Goal: Task Accomplishment & Management: Use online tool/utility

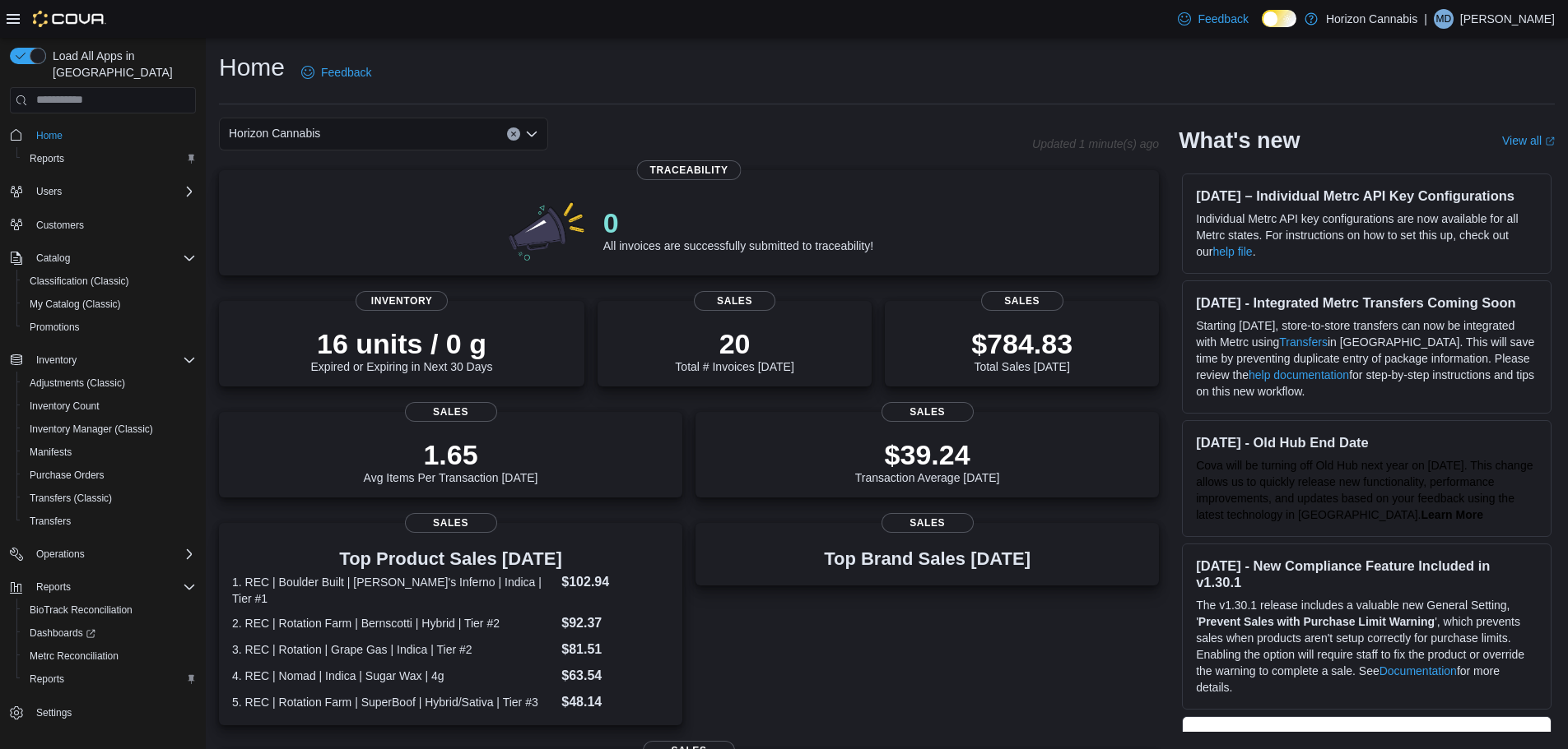
click at [923, 79] on div "Home Feedback" at bounding box center [887, 72] width 1336 height 43
click at [981, 73] on div "Home Feedback" at bounding box center [887, 72] width 1336 height 43
click at [957, 72] on div "Home Feedback" at bounding box center [887, 72] width 1336 height 43
click at [48, 673] on span "Reports" at bounding box center [47, 679] width 35 height 13
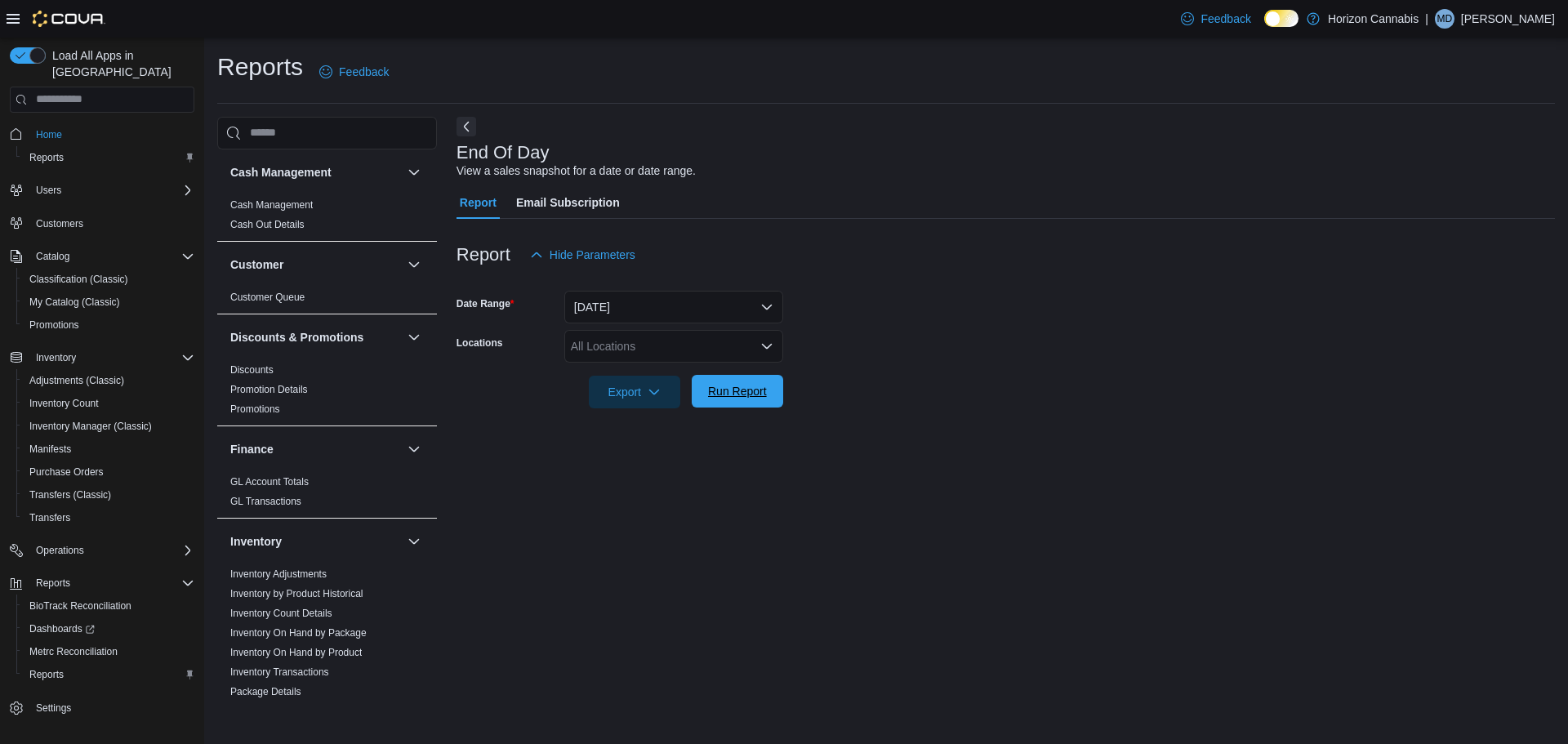
click at [755, 380] on span "Run Report" at bounding box center [738, 391] width 72 height 33
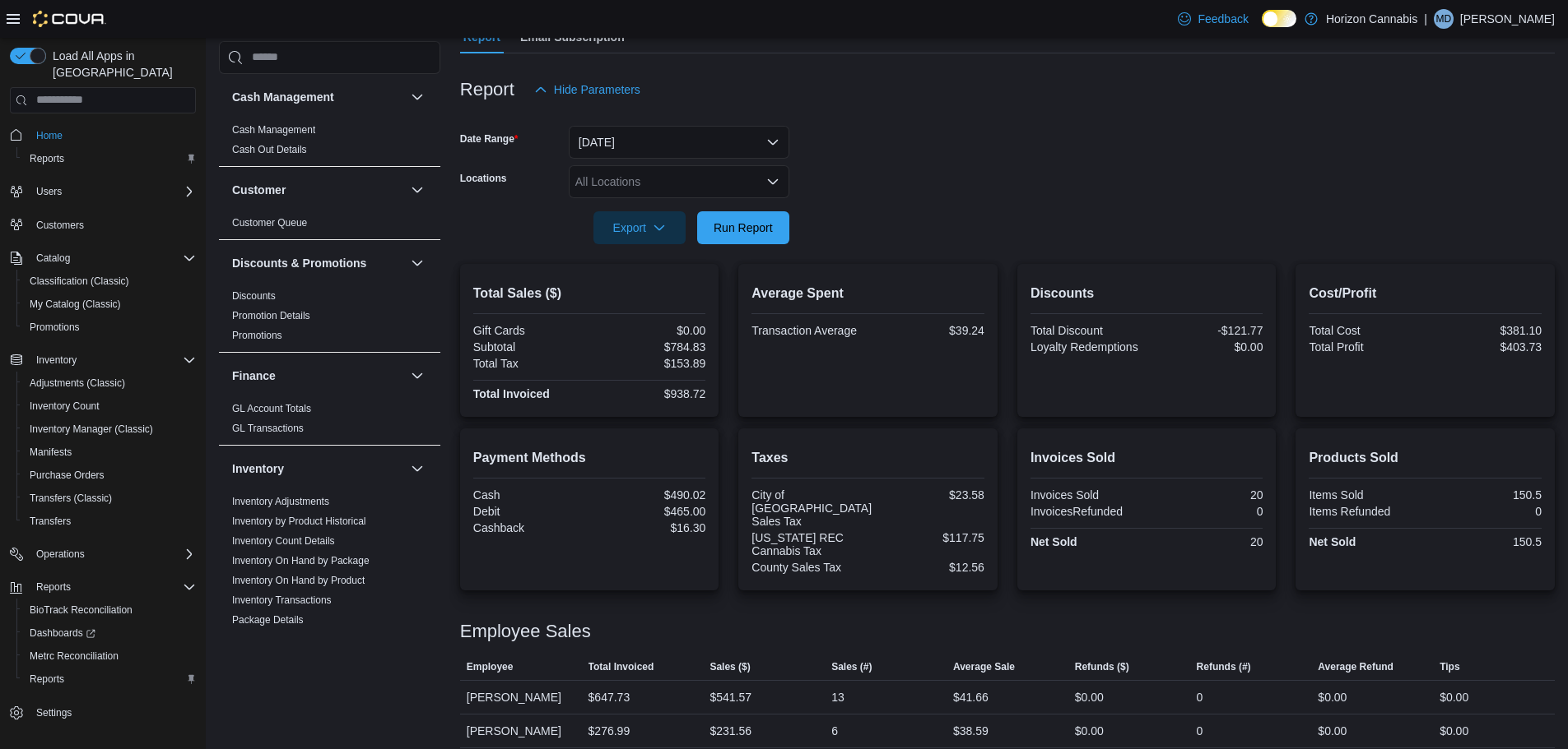
scroll to position [200, 0]
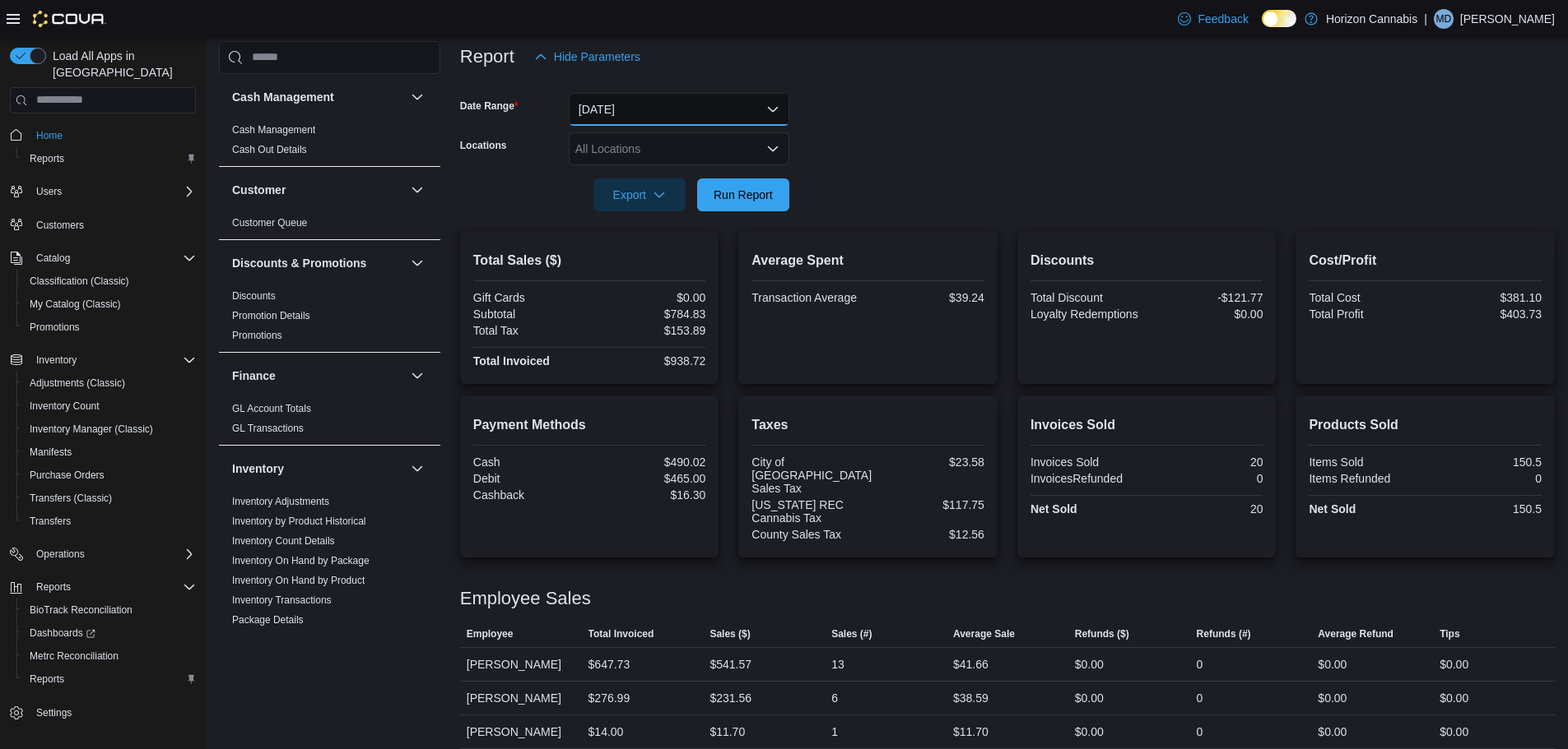
click at [632, 94] on button "Today" at bounding box center [679, 110] width 220 height 33
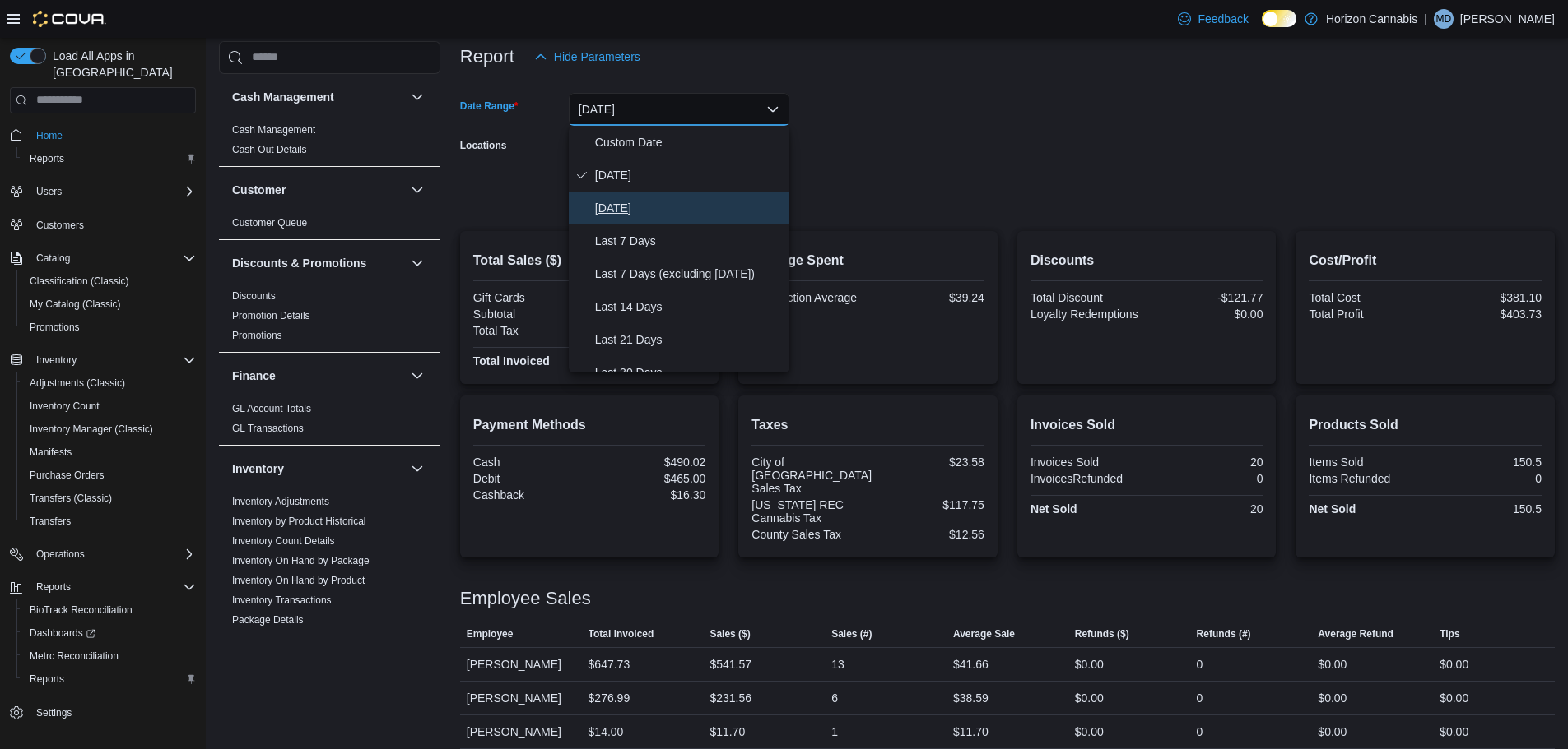
click at [658, 210] on span "Yesterday" at bounding box center [688, 208] width 187 height 20
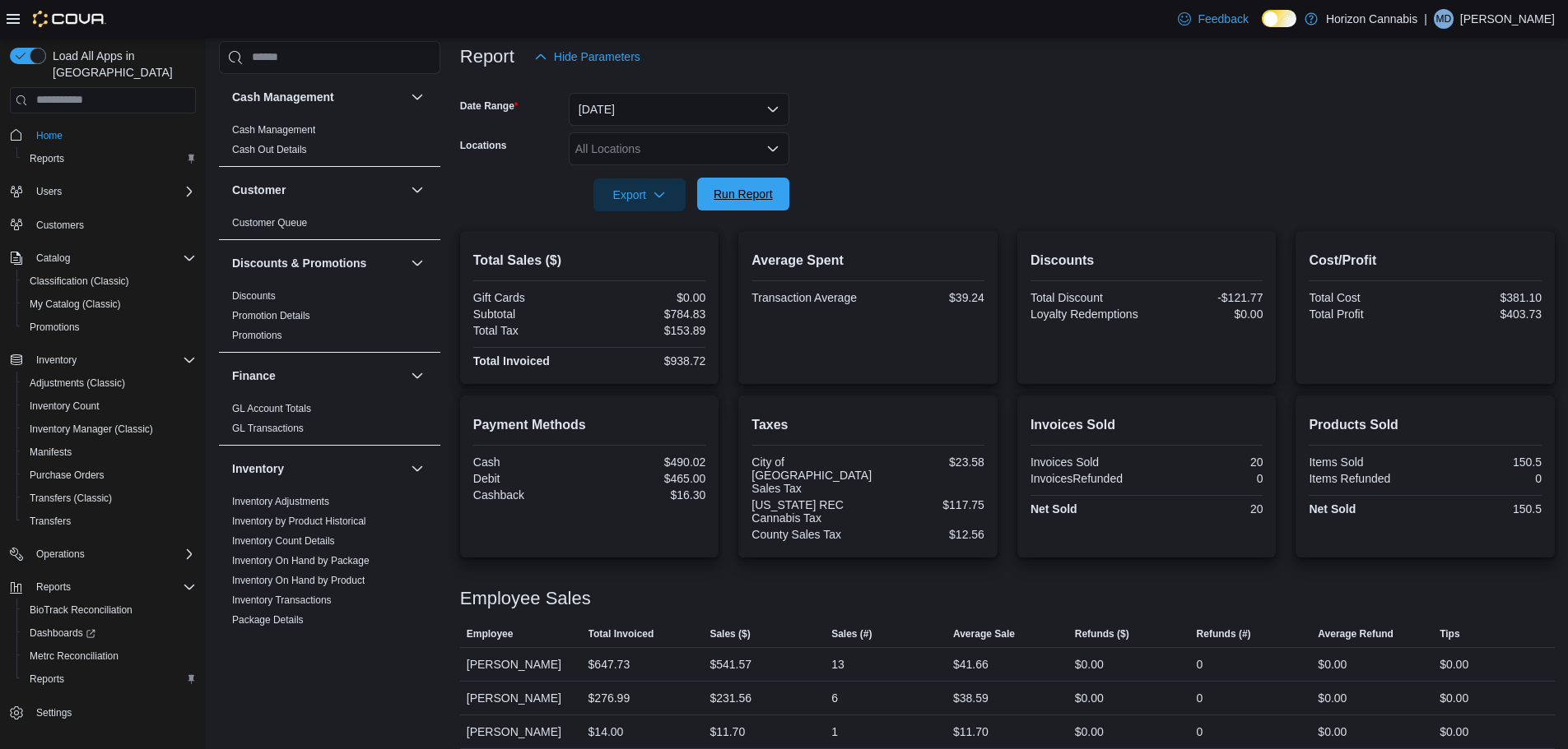
click at [750, 184] on span "Run Report" at bounding box center [743, 194] width 73 height 33
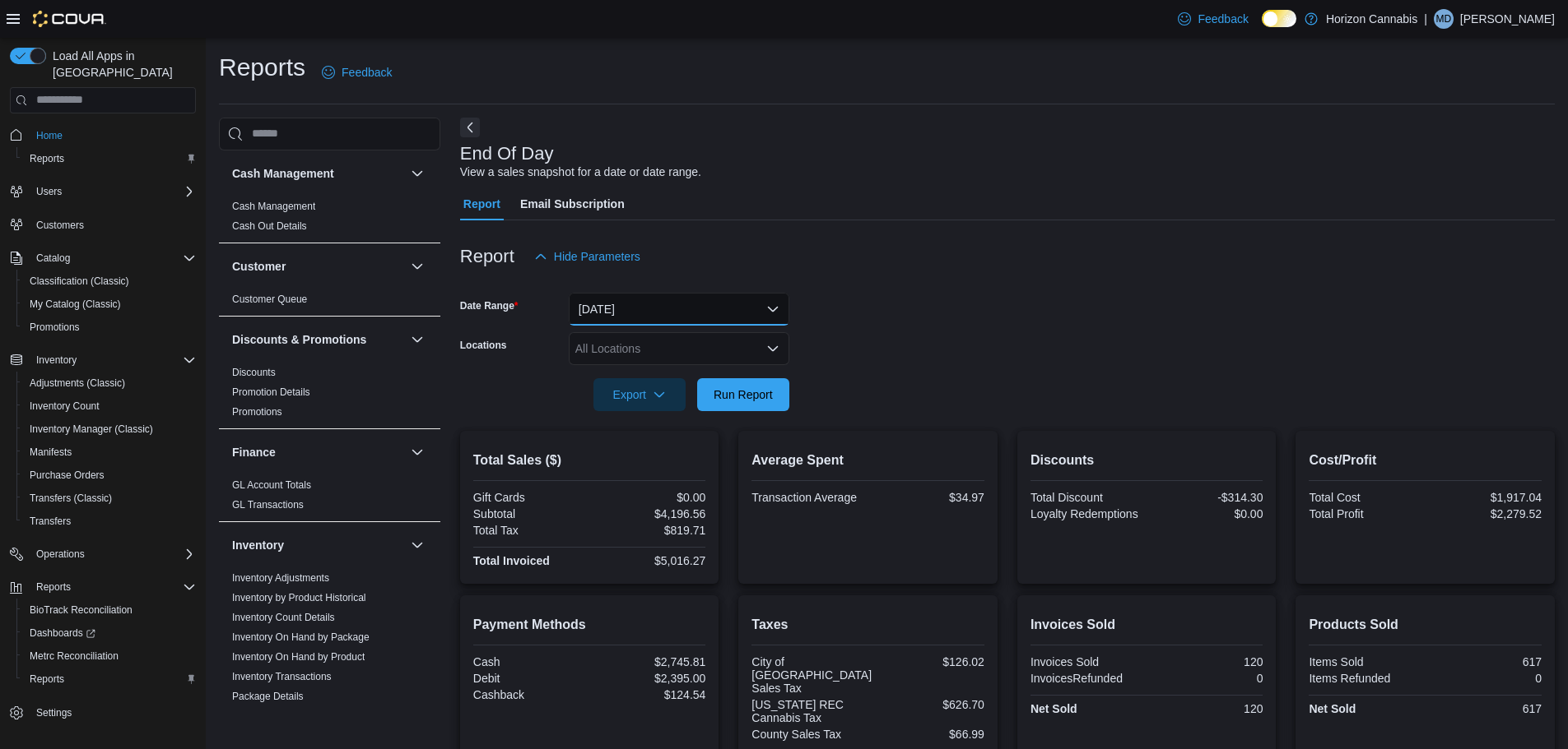
click at [697, 318] on button "Yesterday" at bounding box center [679, 309] width 220 height 33
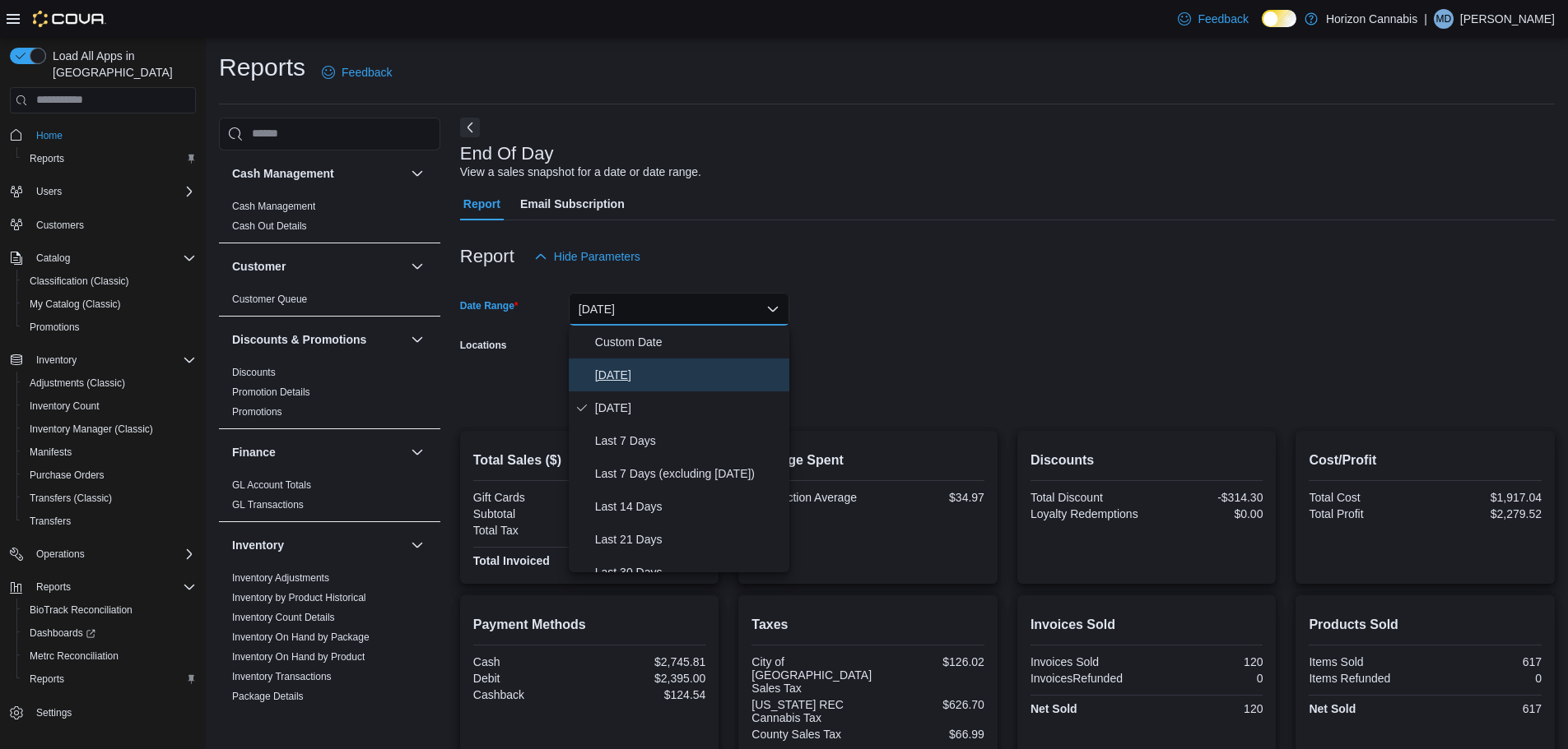
click at [684, 386] on button "Today" at bounding box center [679, 375] width 220 height 33
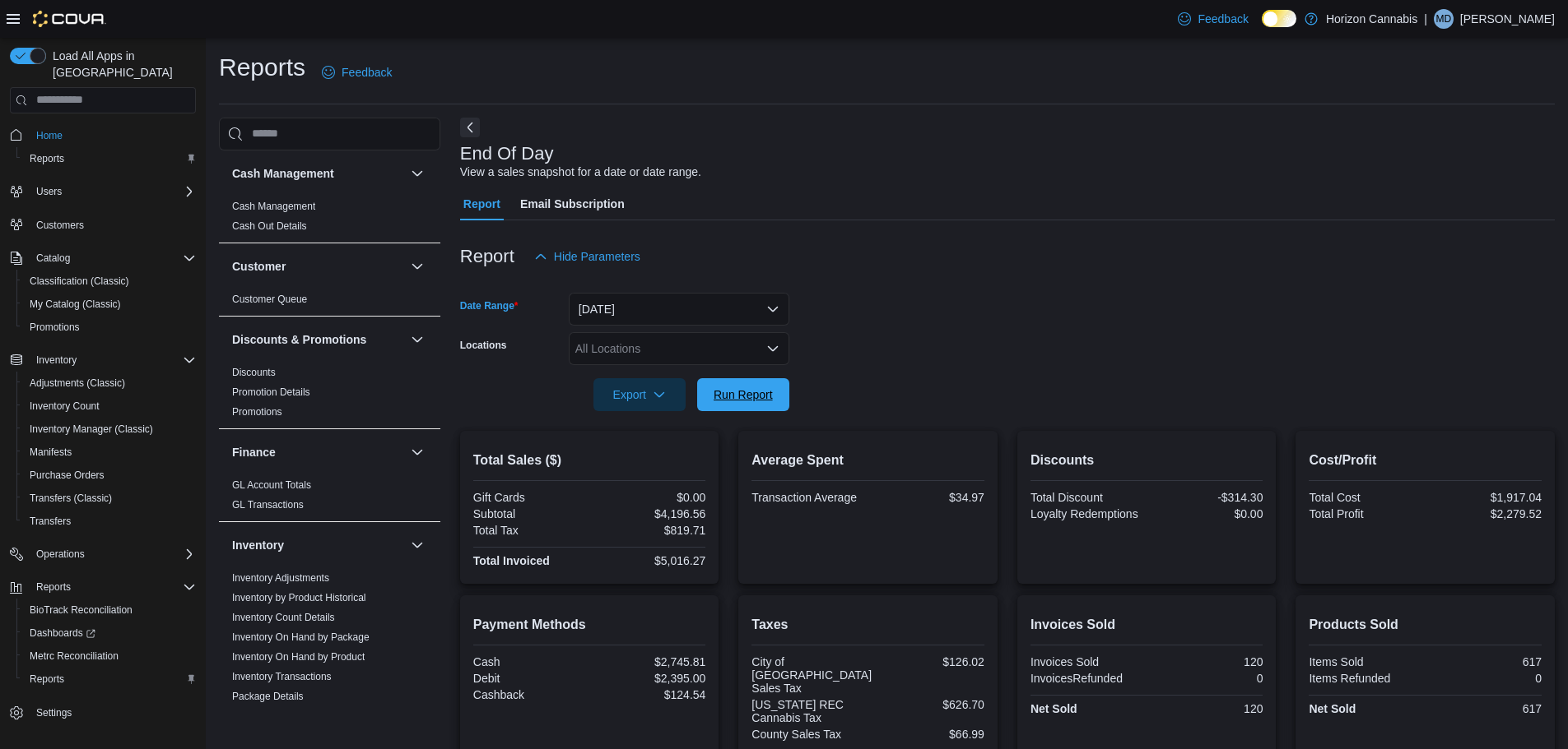
drag, startPoint x: 748, startPoint y: 391, endPoint x: 749, endPoint y: 373, distance: 18.0
click at [745, 394] on span "Run Report" at bounding box center [743, 394] width 60 height 16
